Goal: Task Accomplishment & Management: Complete application form

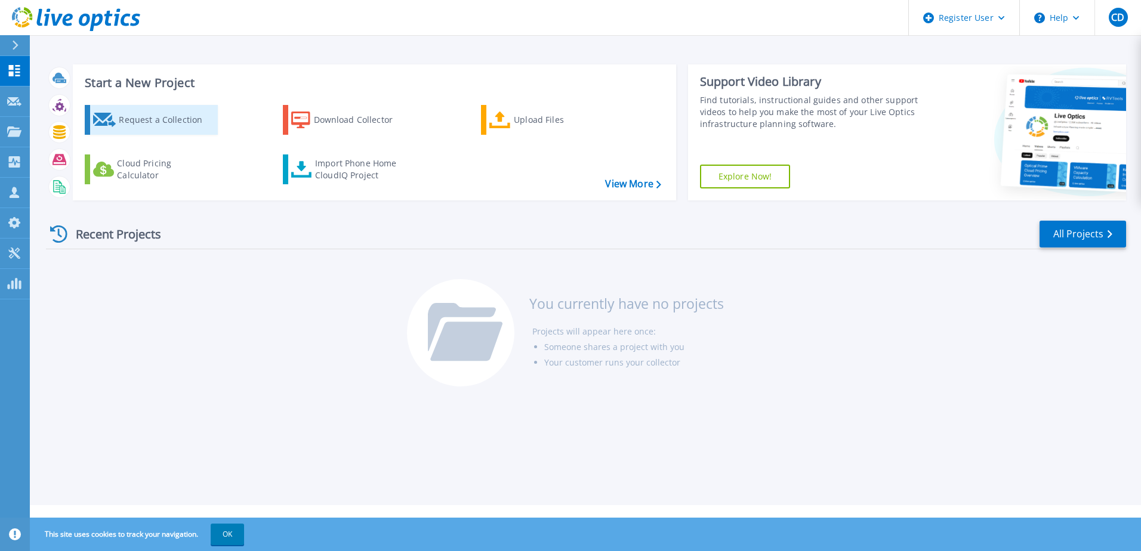
click at [166, 116] on div "Request a Collection" at bounding box center [166, 120] width 95 height 24
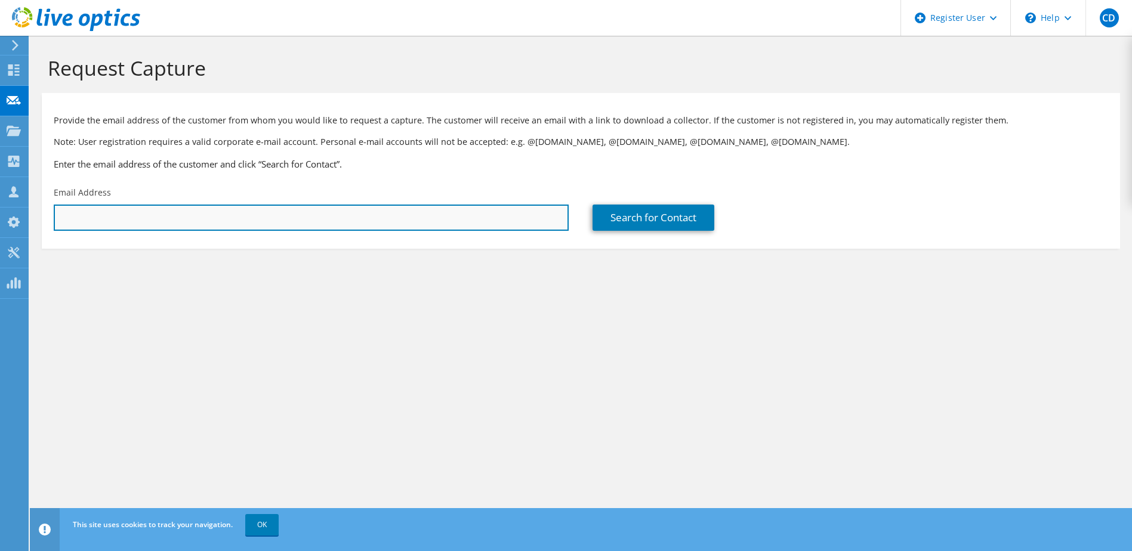
click at [203, 212] on input "text" at bounding box center [311, 218] width 515 height 26
click at [288, 214] on input "text" at bounding box center [311, 218] width 515 height 26
paste input "mailto:lance.elmore@motherson.com"
type input "lance.elmore@motherson.com"
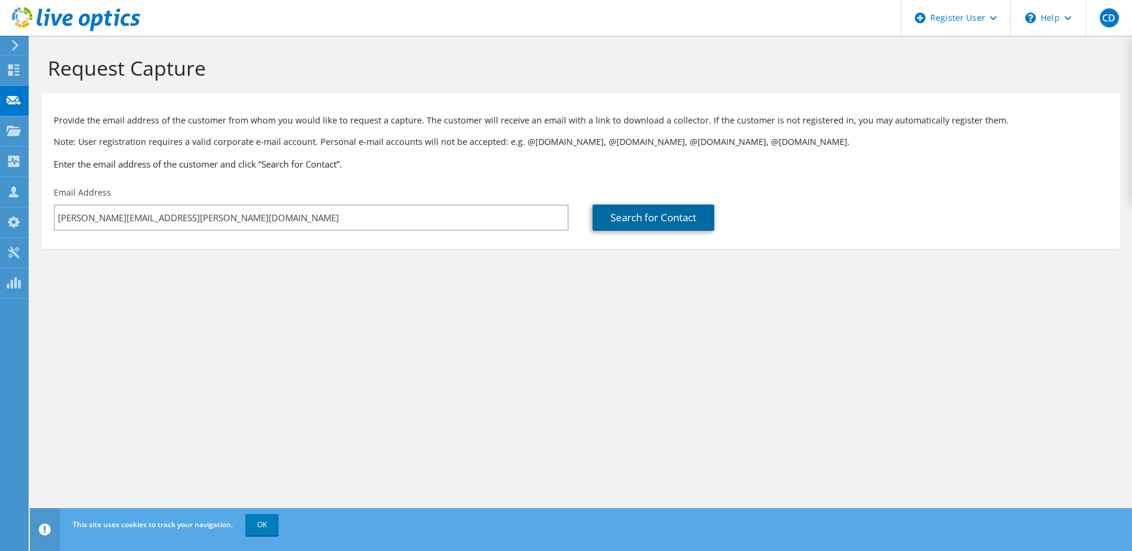
click at [629, 222] on link "Search for Contact" at bounding box center [653, 218] width 122 height 26
type input "MSSL Wiring"
type input "Lance"
type input "Elmore"
type input "United States"
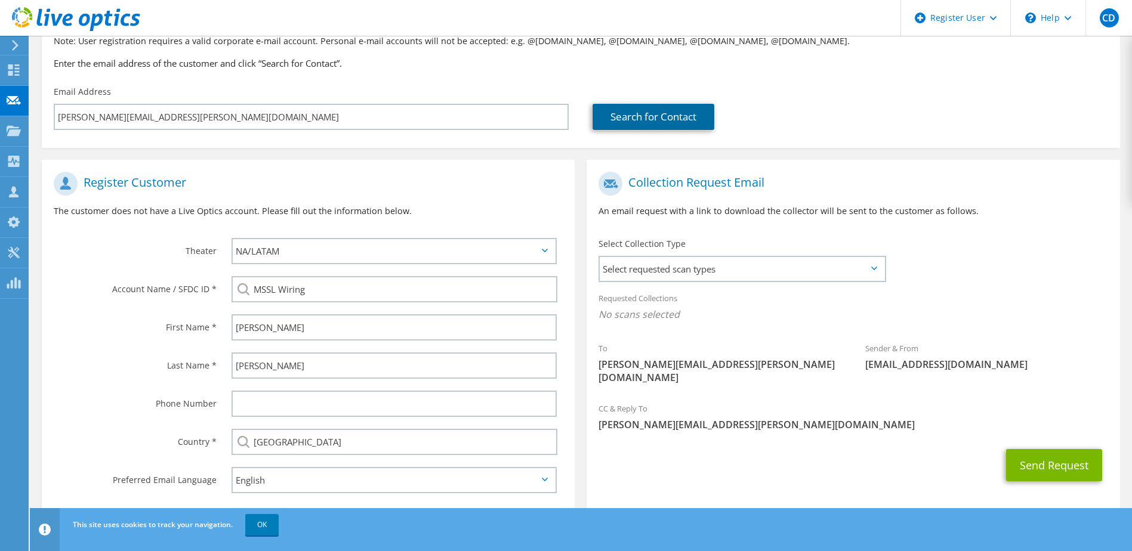
scroll to position [126, 0]
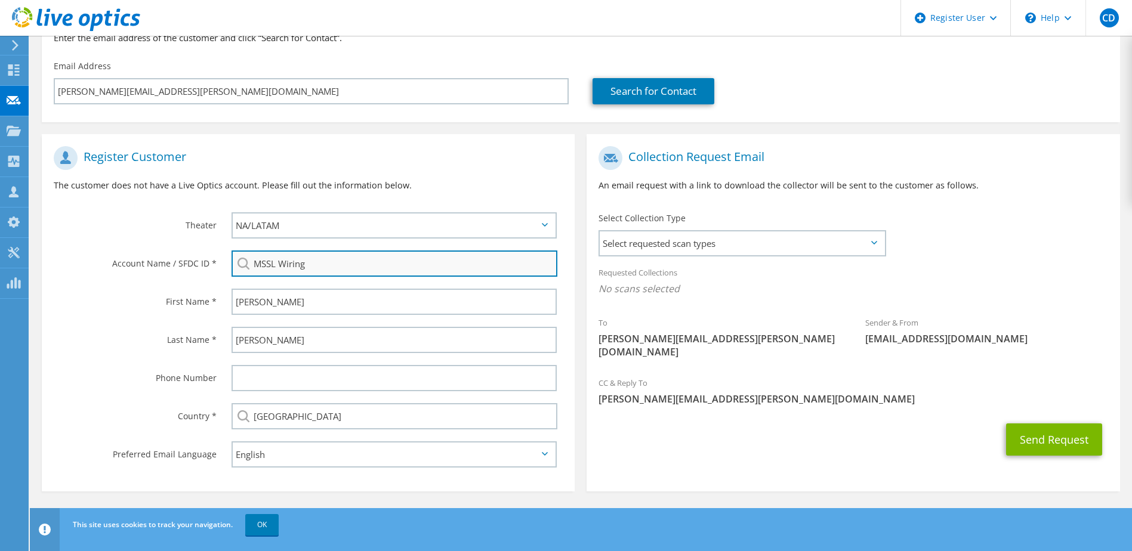
click at [332, 260] on input "MSSL Wiring" at bounding box center [394, 264] width 326 height 26
click at [67, 270] on div "Account Name / SFDC ID *" at bounding box center [131, 263] width 178 height 37
click at [872, 239] on span "Select requested scan types" at bounding box center [742, 243] width 284 height 24
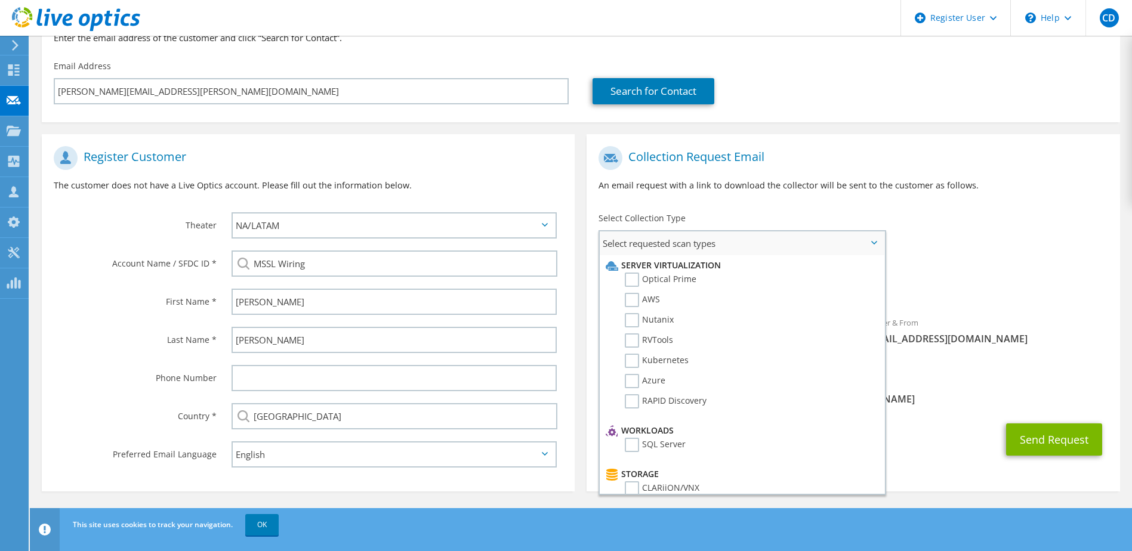
click at [872, 239] on span "Select requested scan types" at bounding box center [742, 243] width 284 height 24
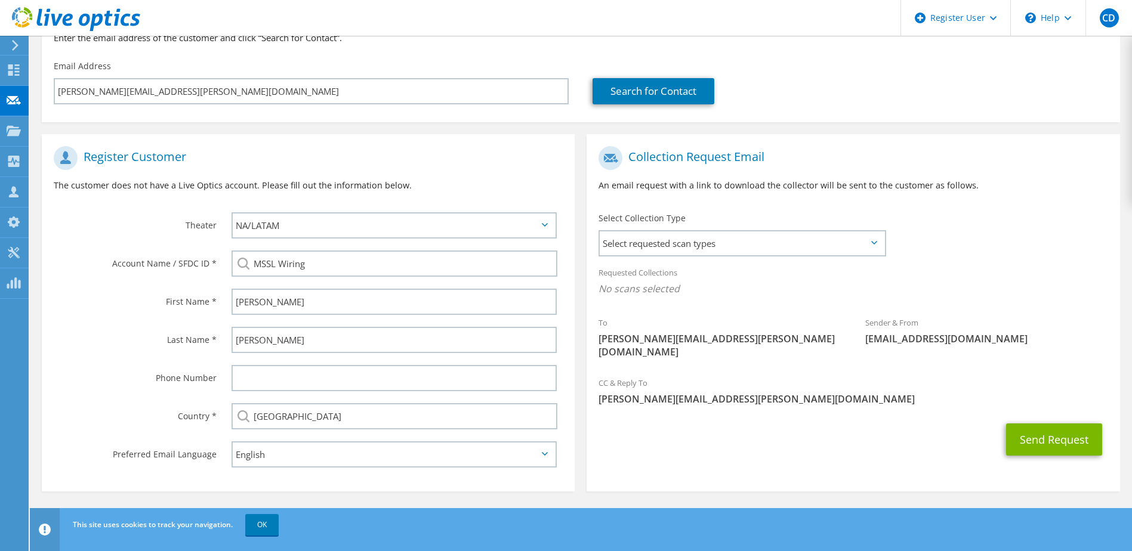
click at [763, 201] on div "Collection Request Email An email request with a link to download the collector…" at bounding box center [852, 173] width 533 height 66
drag, startPoint x: 321, startPoint y: 269, endPoint x: 231, endPoint y: 268, distance: 89.5
click at [231, 268] on input "MSSL Wiring" at bounding box center [394, 264] width 326 height 26
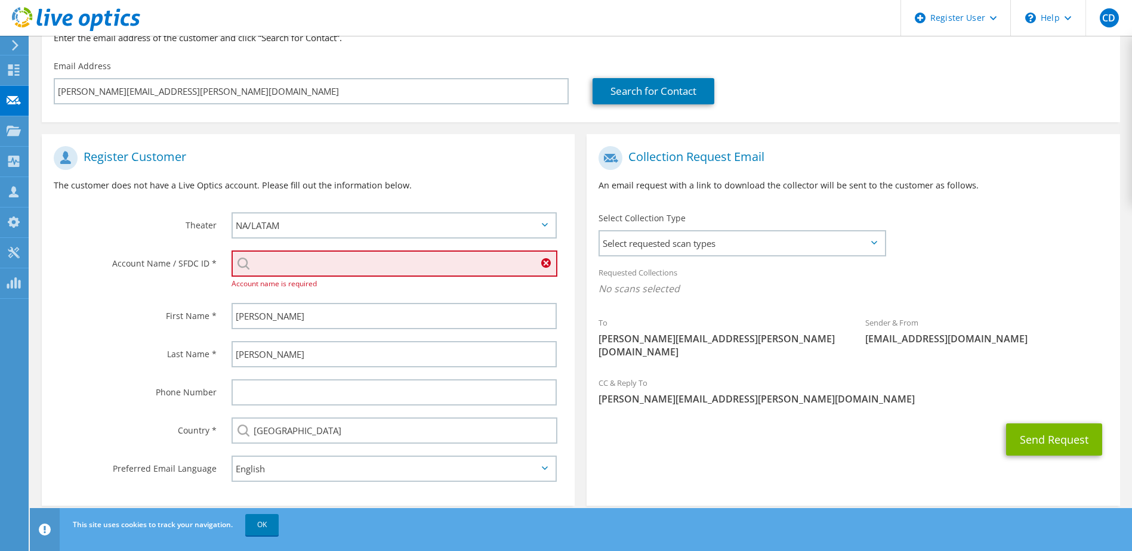
click at [301, 264] on input "search" at bounding box center [394, 264] width 326 height 26
paste input "2434521959"
click at [267, 294] on li "SMR AUTOMOTIVE SYSTEMS USA : 2434521959" at bounding box center [345, 286] width 229 height 14
type input "SMR AUTOMOTIVE SYSTEMS USA : 2434521959"
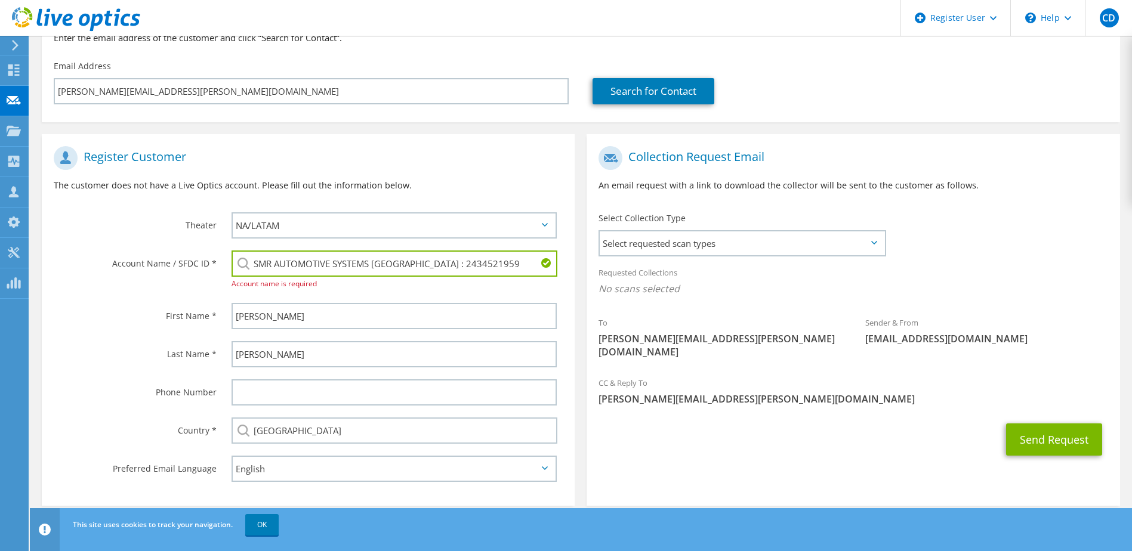
click at [94, 323] on div "First Name *" at bounding box center [131, 315] width 178 height 37
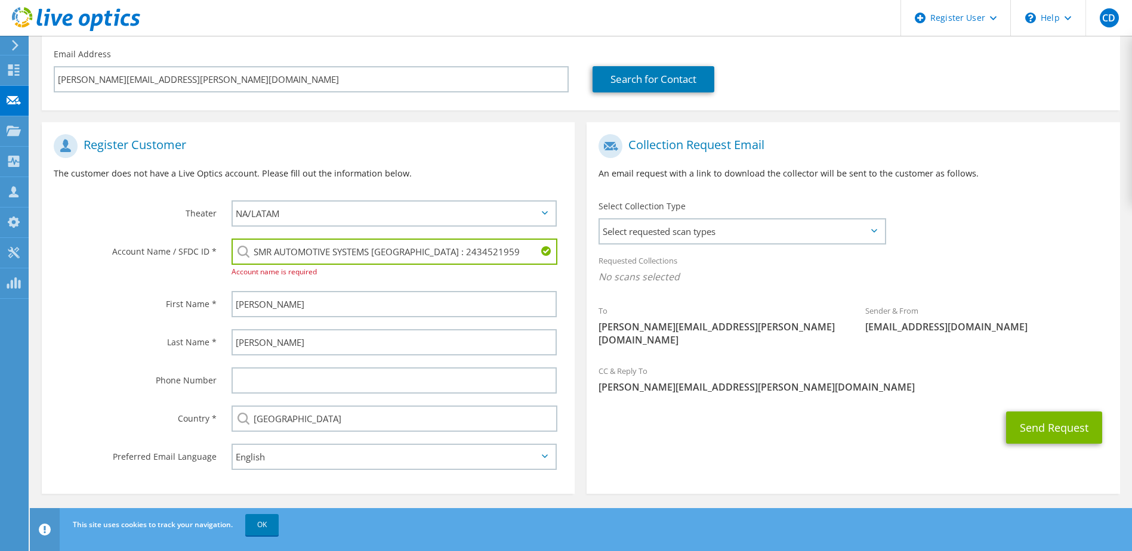
scroll to position [141, 0]
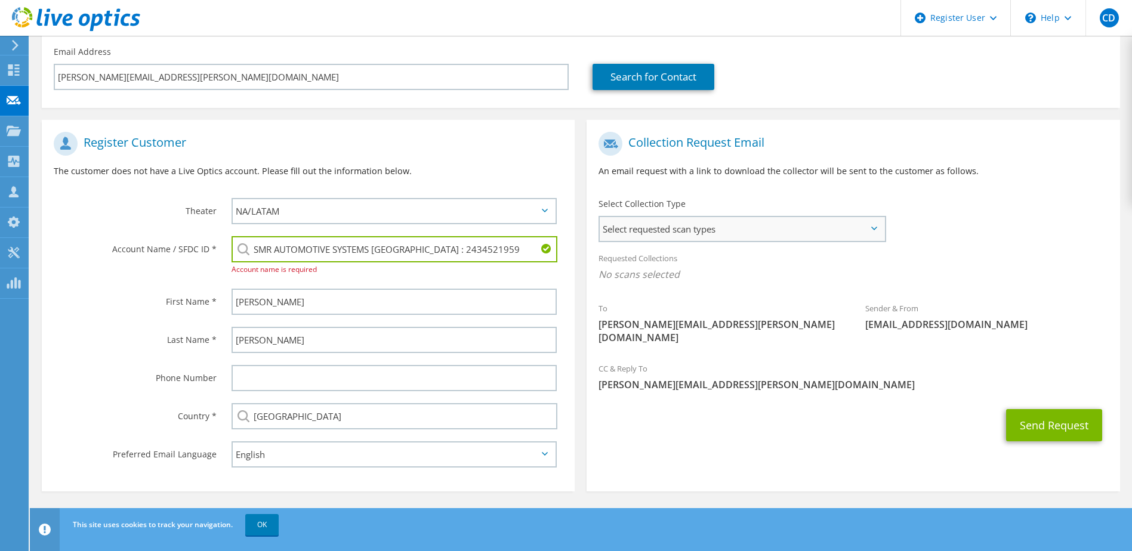
click at [869, 227] on span "Select requested scan types" at bounding box center [742, 229] width 284 height 24
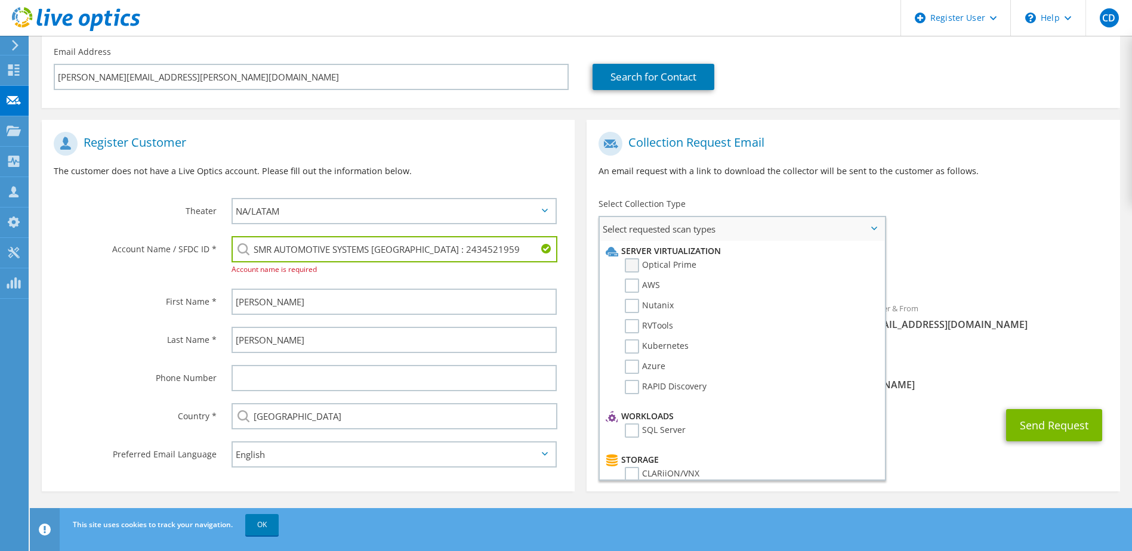
click at [637, 263] on label "Optical Prime" at bounding box center [661, 265] width 72 height 14
click at [0, 0] on input "Optical Prime" at bounding box center [0, 0] width 0 height 0
click at [912, 266] on div "Requested Collections No scans selected Optical Prime" at bounding box center [852, 270] width 533 height 48
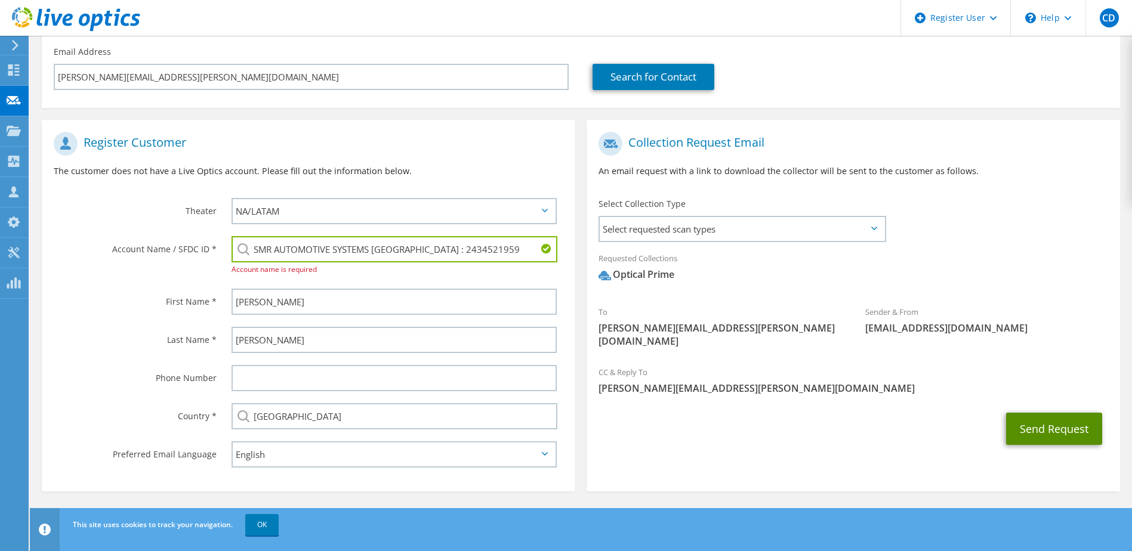
click at [1026, 413] on button "Send Request" at bounding box center [1054, 429] width 96 height 32
